Goal: Task Accomplishment & Management: Complete application form

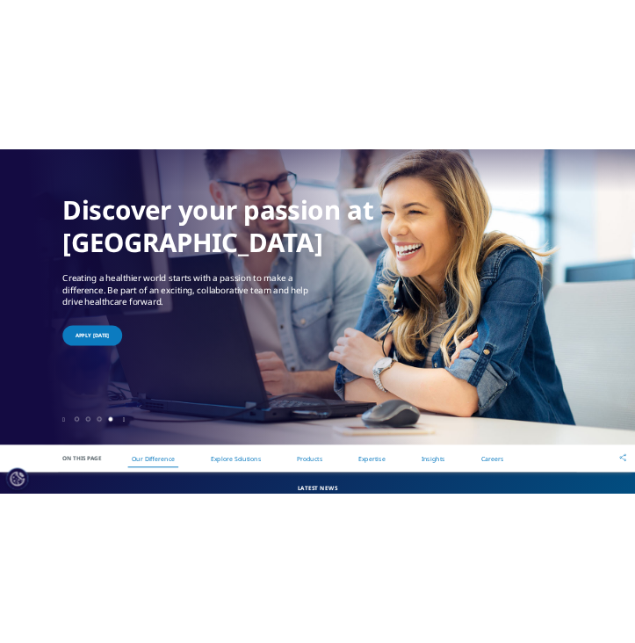
scroll to position [190, 0]
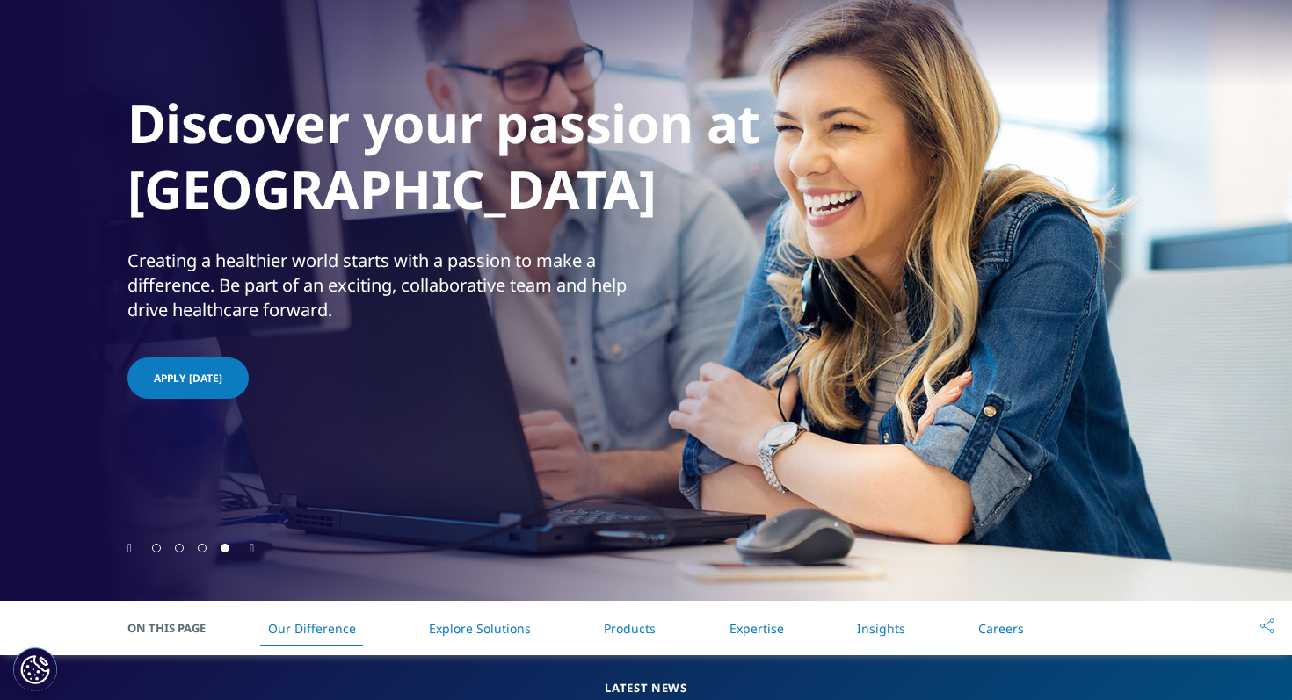
click at [213, 386] on link "APPLY [DATE]" at bounding box center [187, 378] width 121 height 41
